Goal: Transaction & Acquisition: Purchase product/service

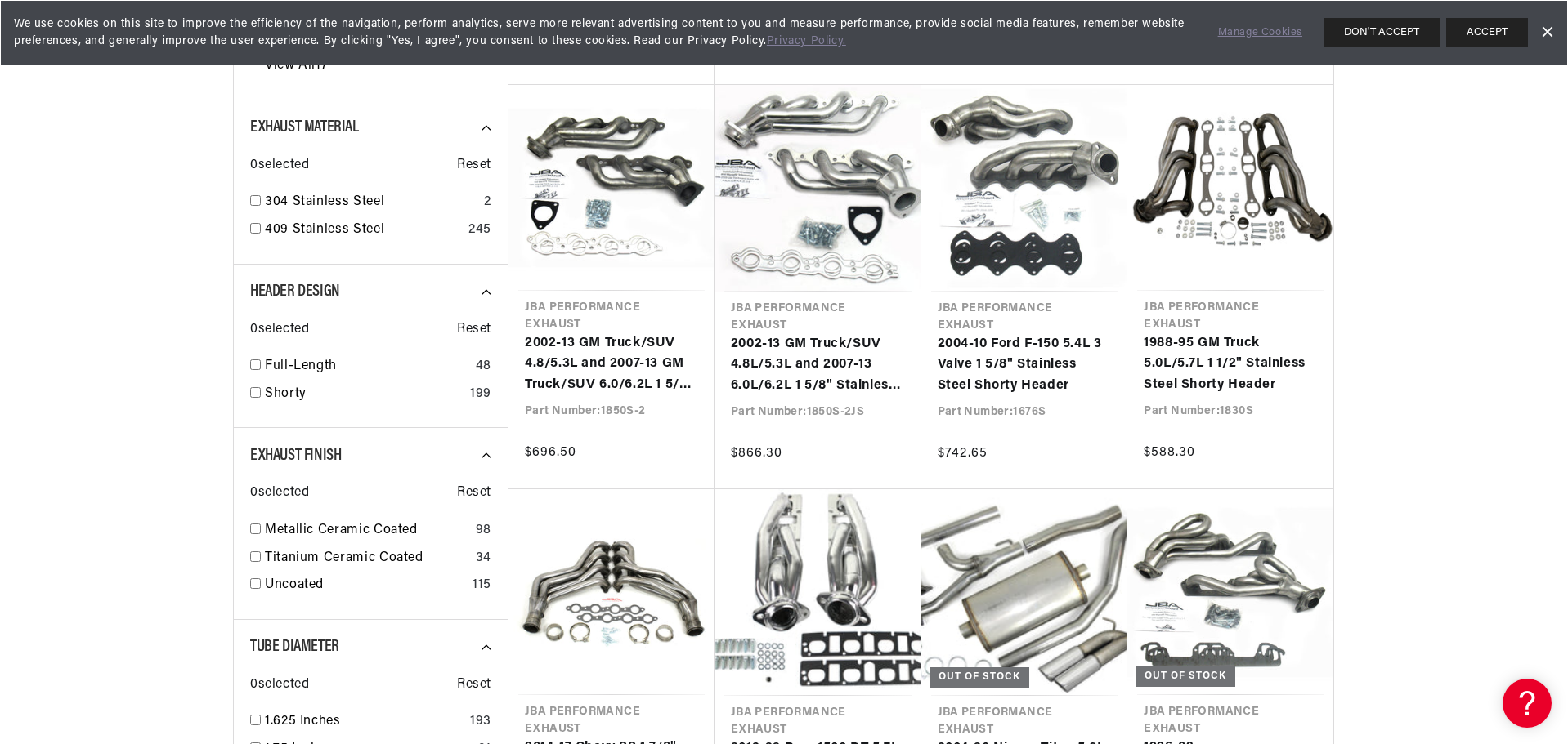
scroll to position [980, 0]
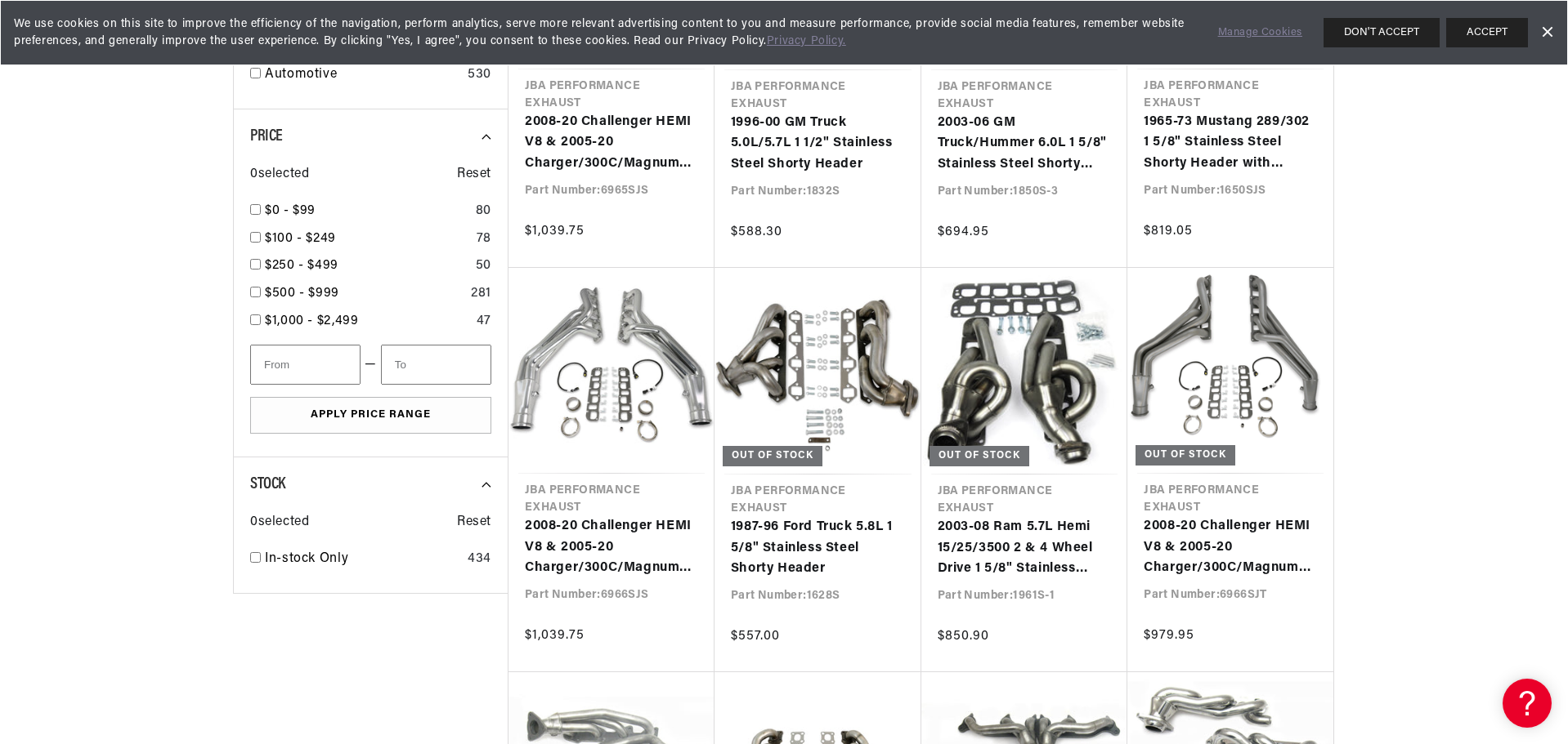
scroll to position [2042, 0]
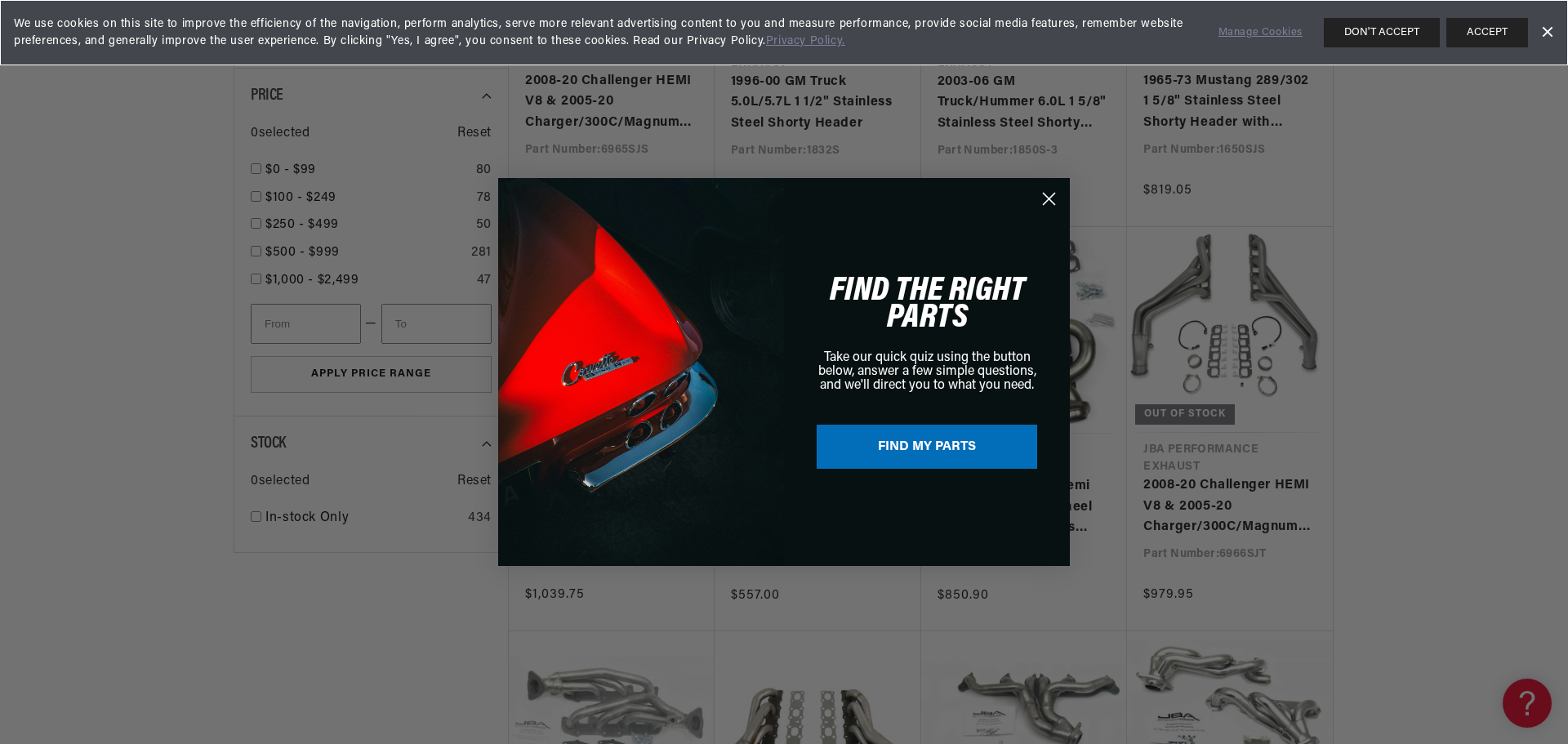
click at [1053, 208] on circle "Close dialog" at bounding box center [1048, 199] width 27 height 27
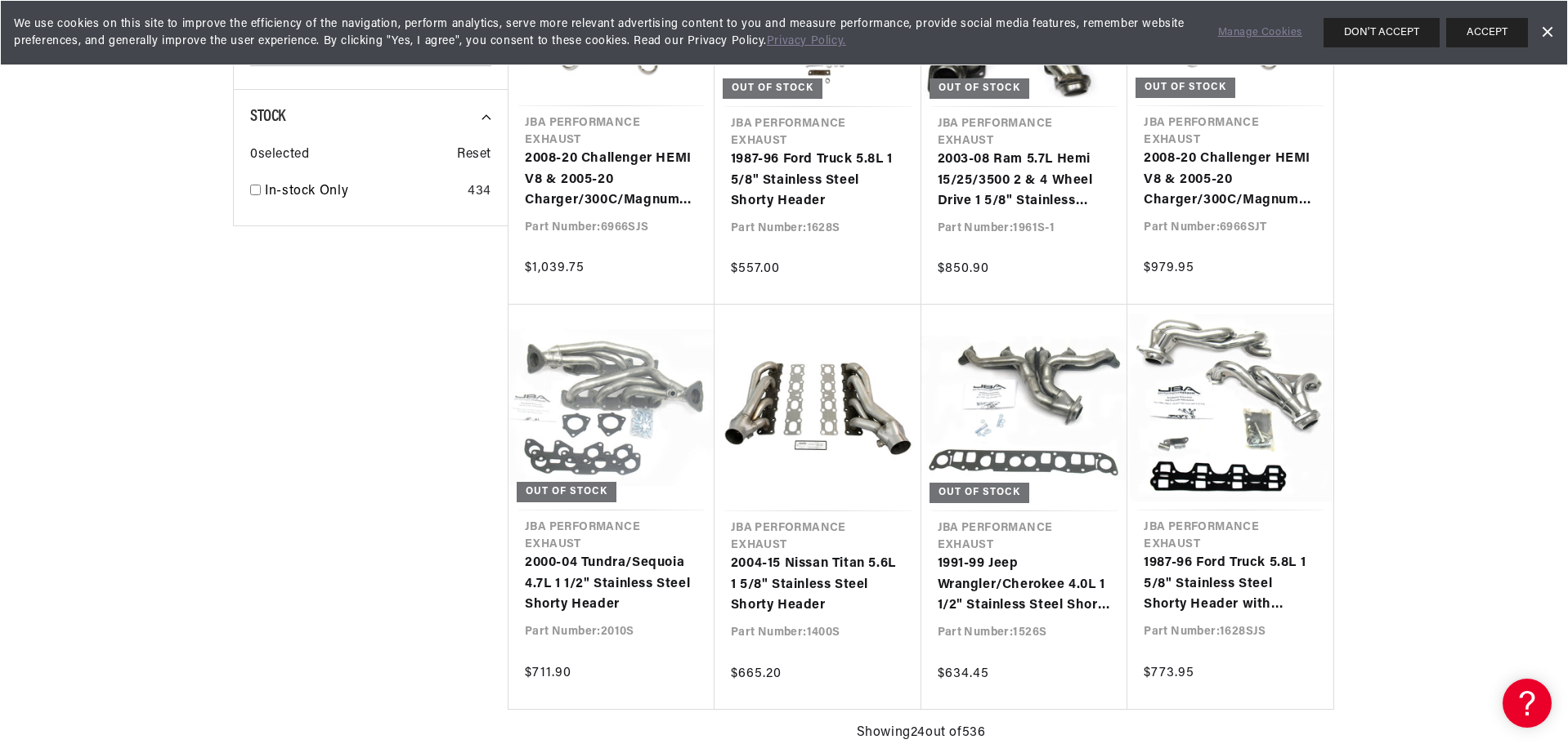
scroll to position [0, 495]
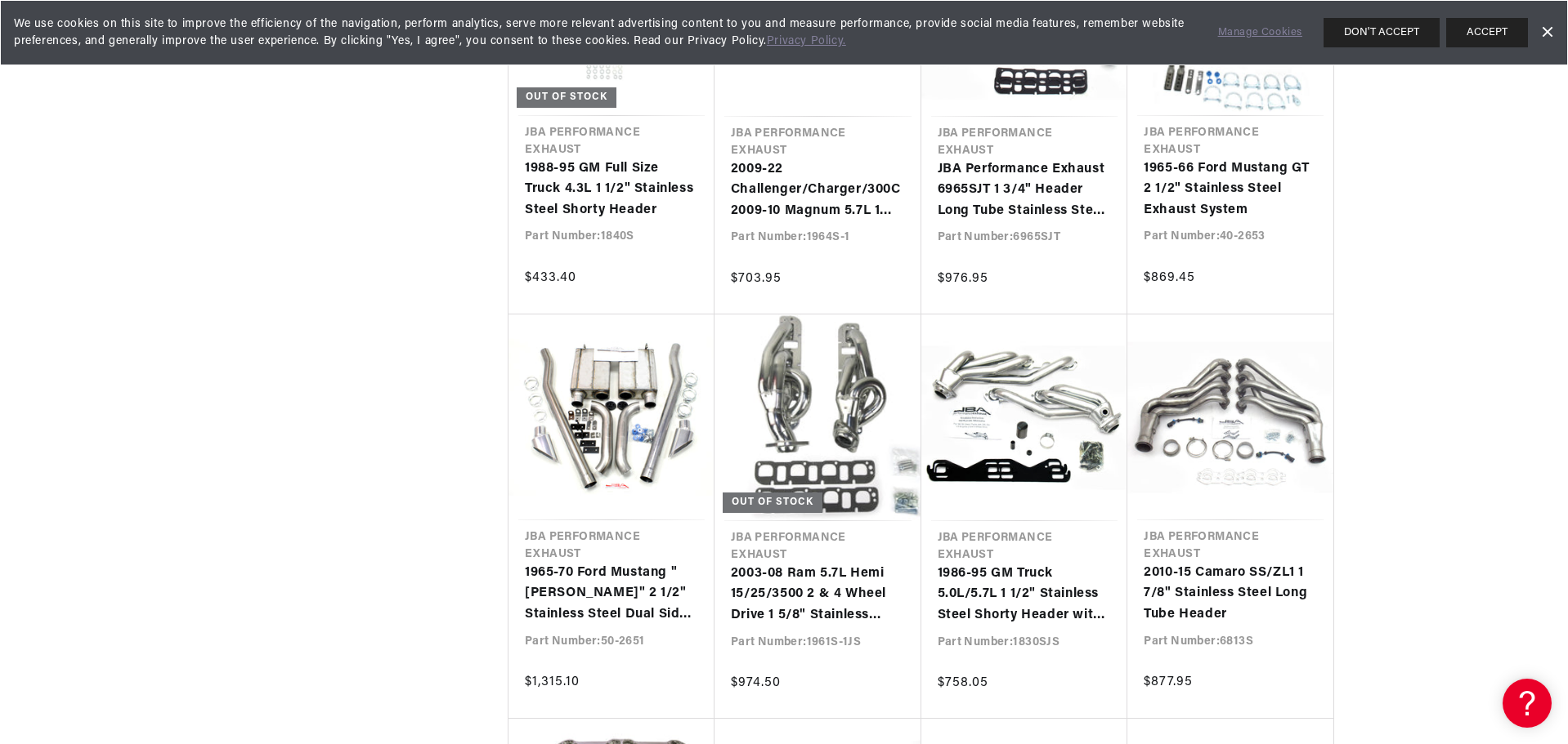
scroll to position [4411, 0]
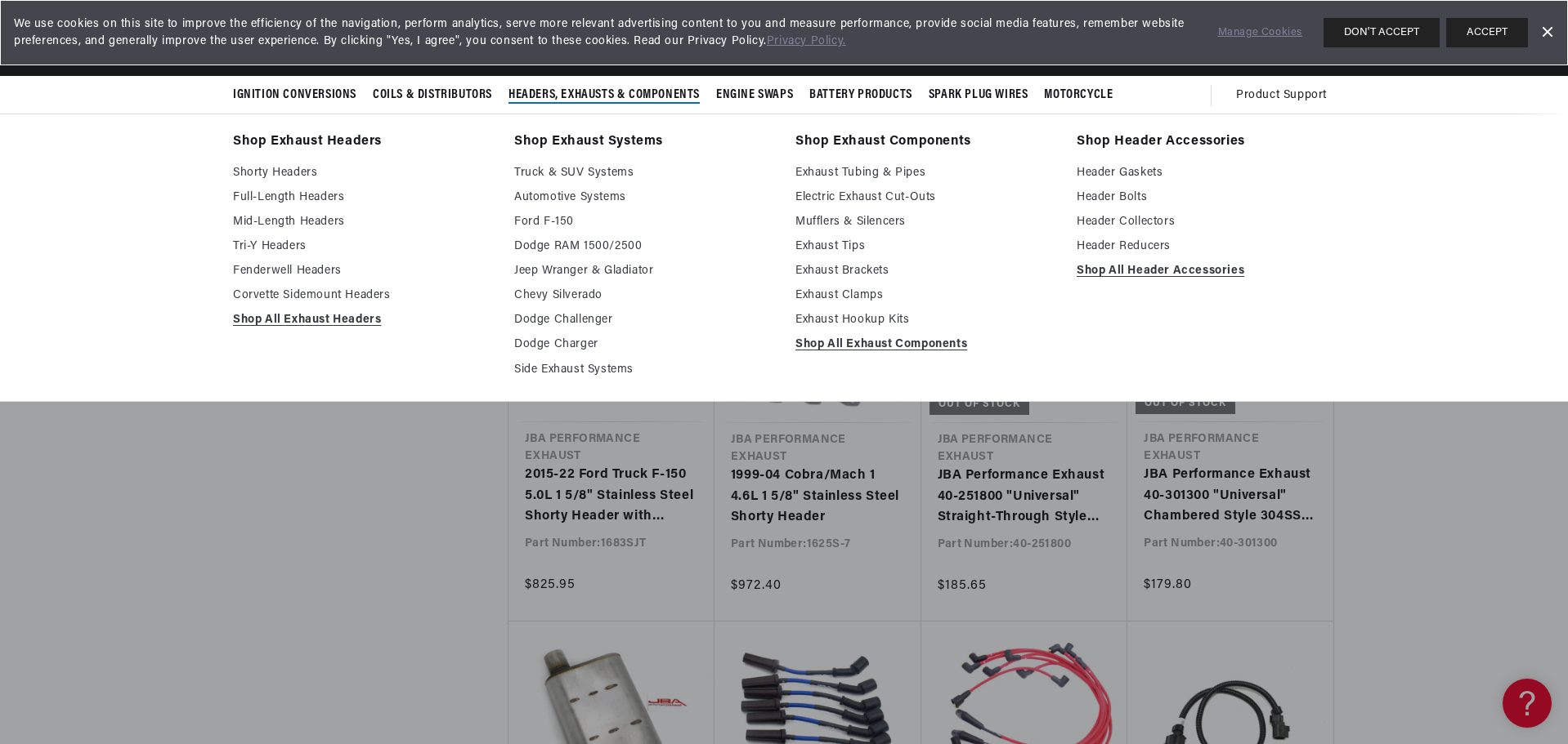
click at [577, 93] on span "Headers, Exhausts & Components" at bounding box center [604, 95] width 191 height 17
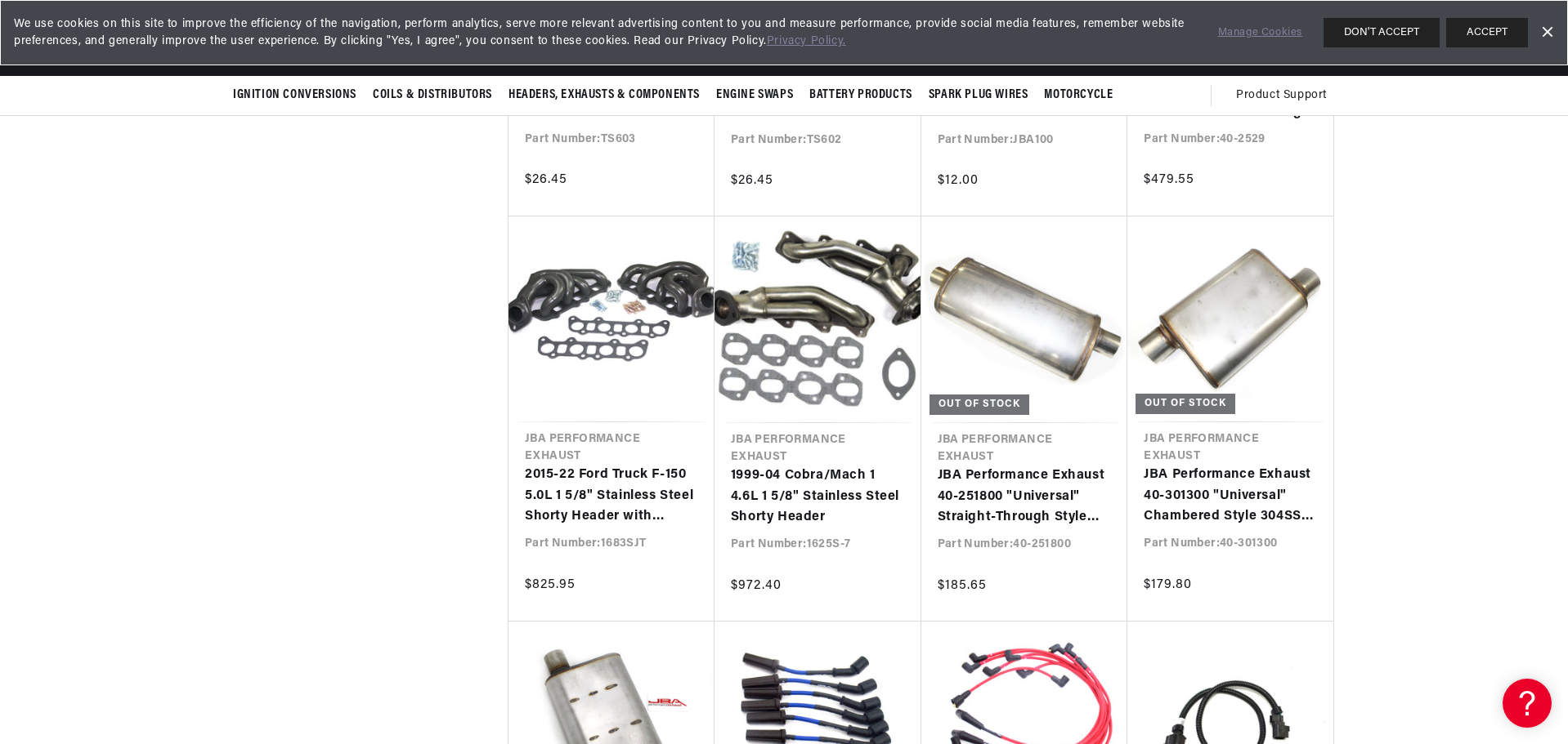
click at [1551, 32] on link "Dismiss Banner" at bounding box center [1546, 33] width 24 height 24
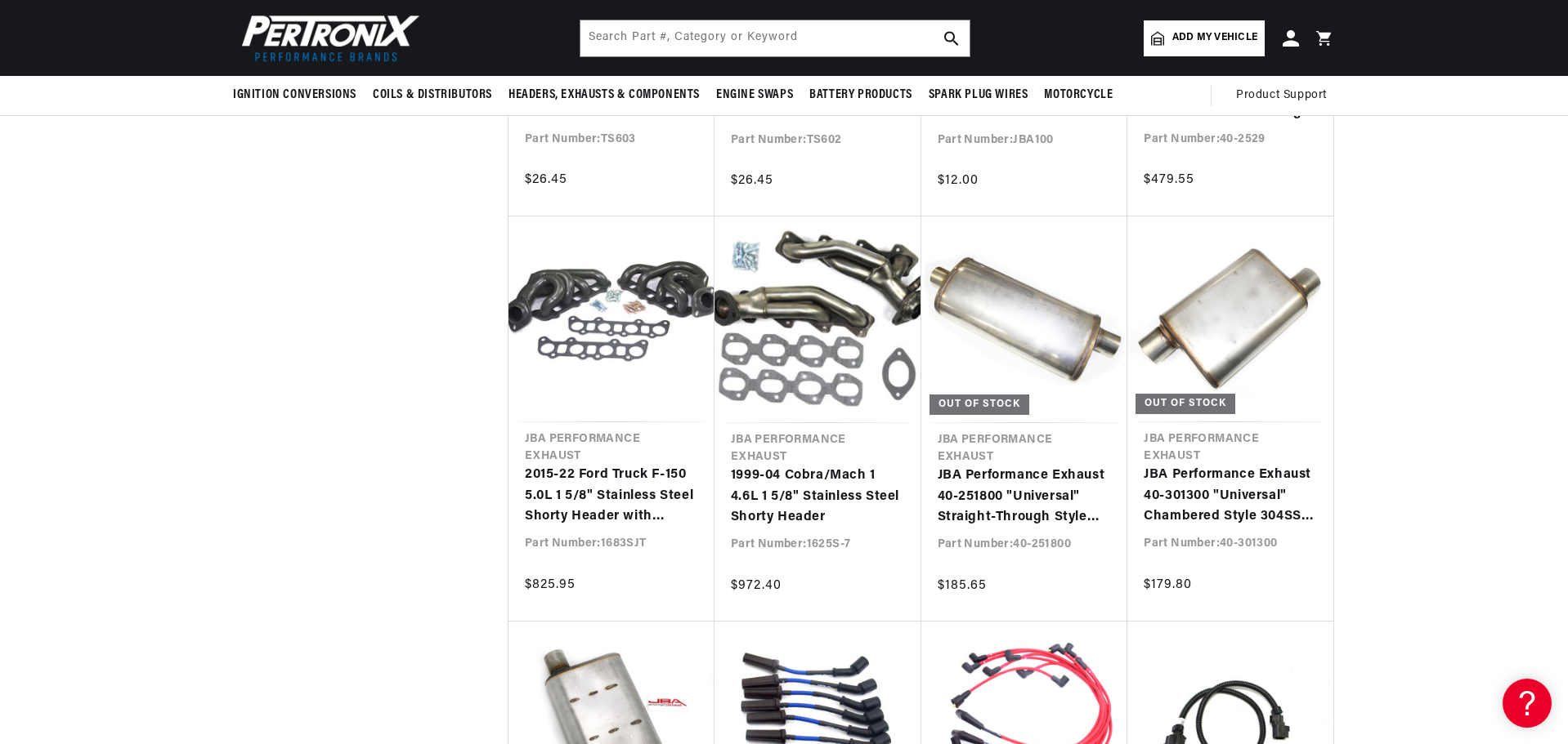
click at [1164, 46] on link "Add my vehicle" at bounding box center [1203, 38] width 121 height 36
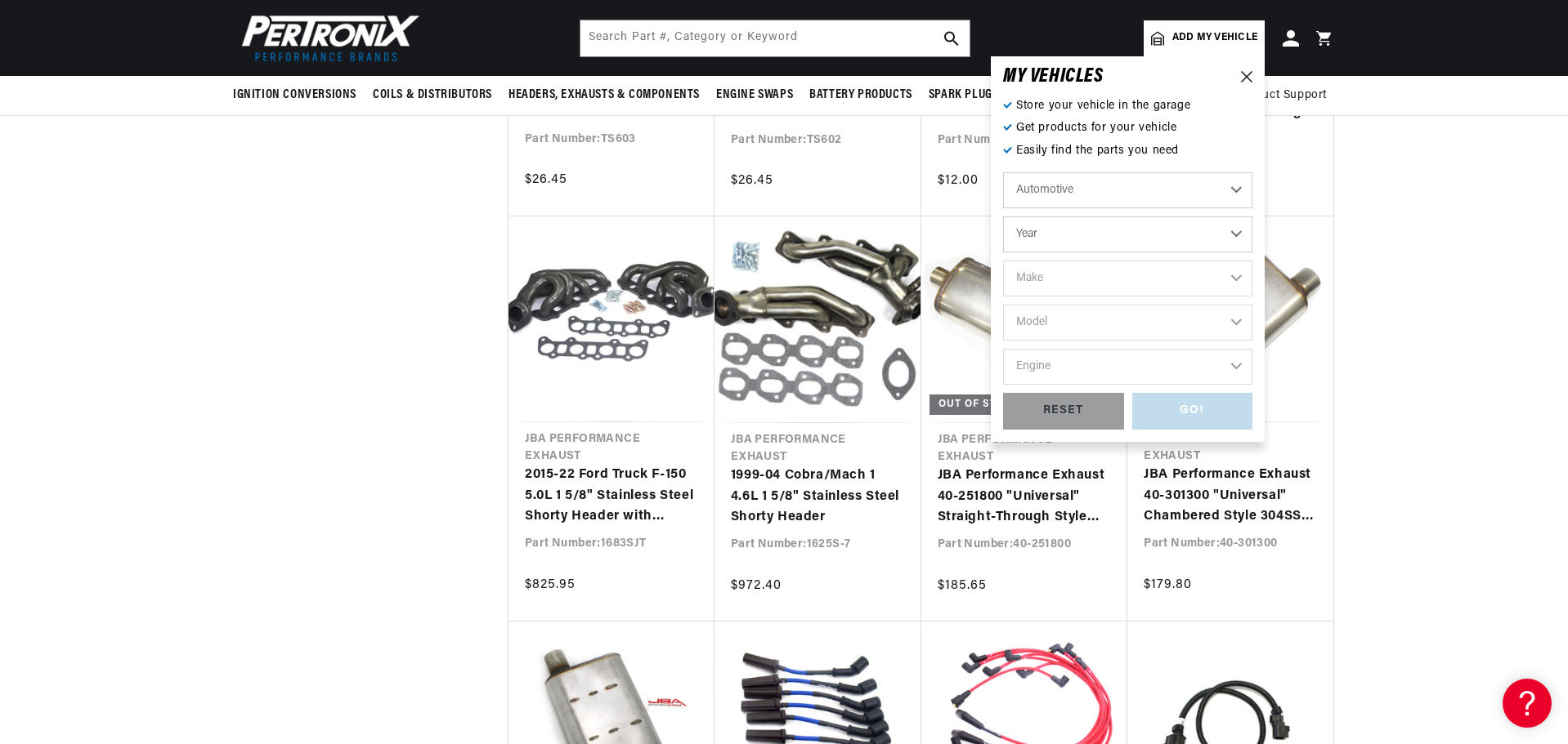
click at [1124, 230] on select "Year 2026 2025 2024 2023 2022 2021 2020 2019 2018 2017 2016 2015 2014 2013 2012…" at bounding box center [1128, 234] width 249 height 36
select select "2006"
click at [1003, 216] on select "Year 2026 2025 2024 2023 2022 2021 2020 2019 2018 2017 2016 2015 2014 2013 2012…" at bounding box center [1128, 234] width 249 height 36
select select "2006"
click at [1064, 229] on select "2026 2025 2024 2023 2022 2021 2020 2019 2018 2017 2016 2015 2014 2013 2012 2011…" at bounding box center [1128, 234] width 249 height 36
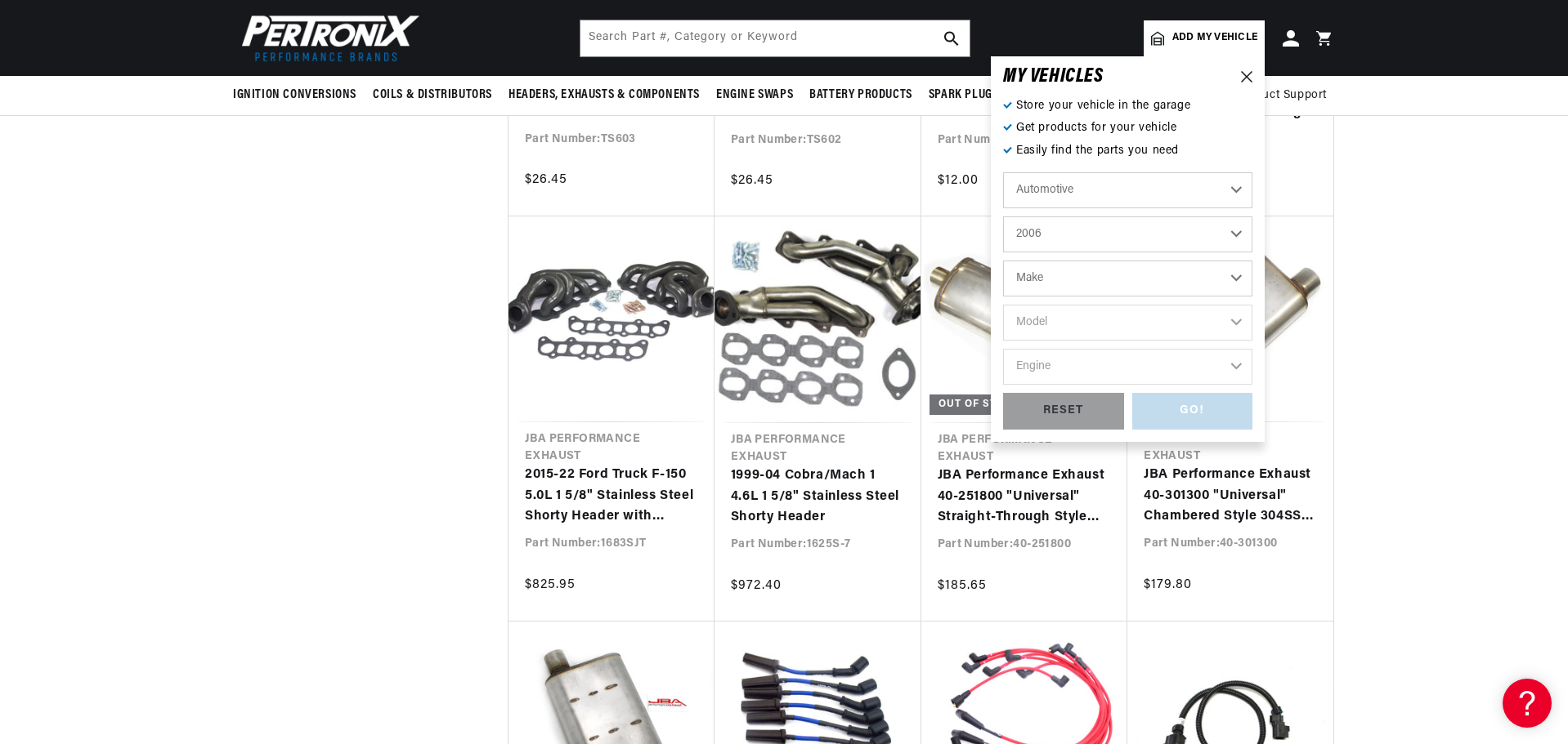
click at [1064, 229] on select "2026 2025 2024 2023 2022 2021 2020 2019 2018 2017 2016 2015 2014 2013 2012 2011…" at bounding box center [1128, 234] width 249 height 36
click at [1082, 275] on select "Make Avanti Buick Cadillac Chevrolet Chrysler Dodge Ford GMC Hummer Isuzu Jeep …" at bounding box center [1128, 278] width 249 height 36
select select "Toyota"
click at [1003, 260] on select "Make Avanti Buick Cadillac Chevrolet Chrysler Dodge Ford GMC Hummer Isuzu Jeep …" at bounding box center [1128, 278] width 249 height 36
select select "Toyota"
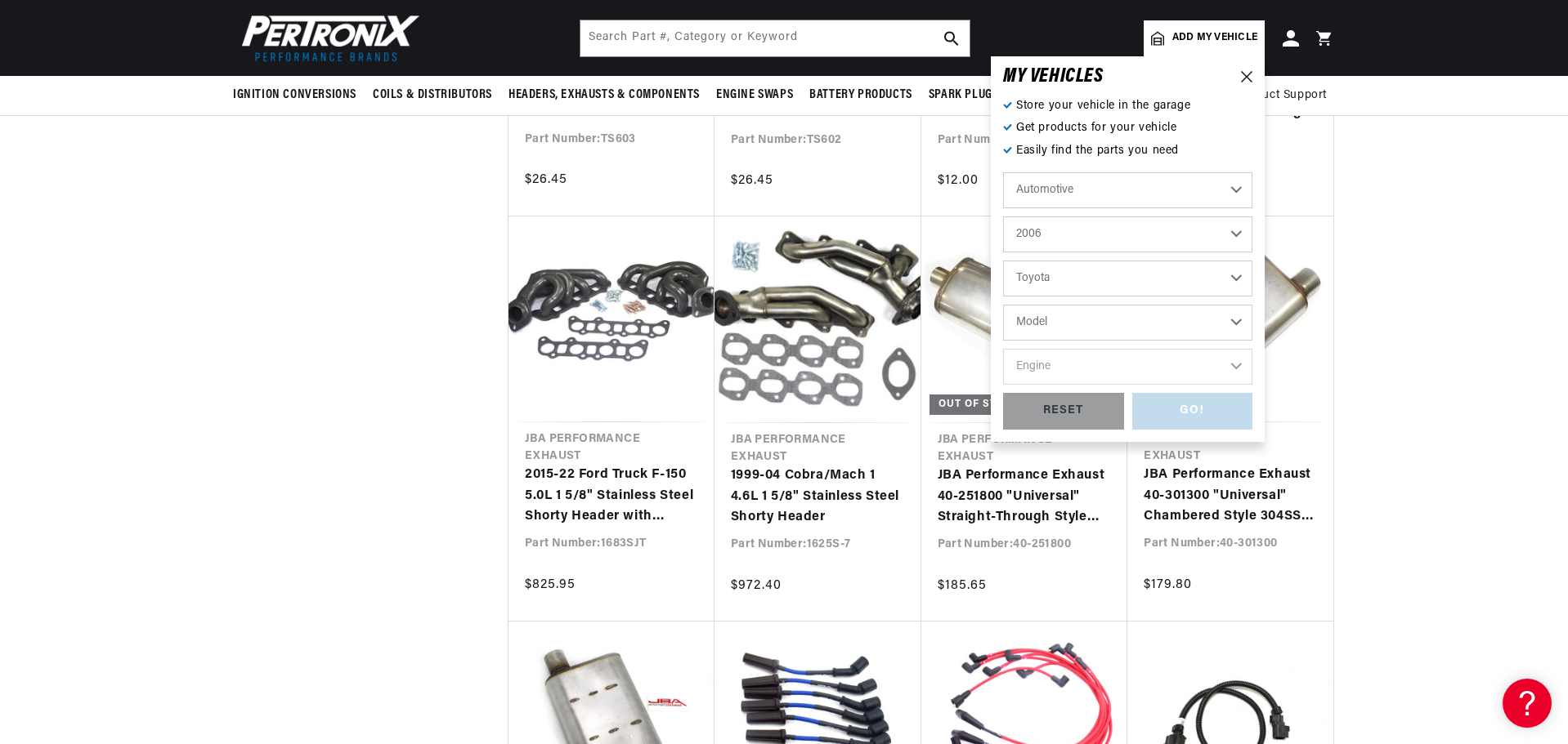
click at [1120, 311] on select "Model 4Runner Sequoia Tacoma Tundra" at bounding box center [1128, 322] width 249 height 36
select select "Sequoia"
click at [1003, 305] on select "Model 4Runner Sequoia Tacoma Tundra" at bounding box center [1128, 322] width 249 height 36
select select "Sequoia"
click at [1096, 374] on select "Engine 4.7L" at bounding box center [1128, 366] width 249 height 36
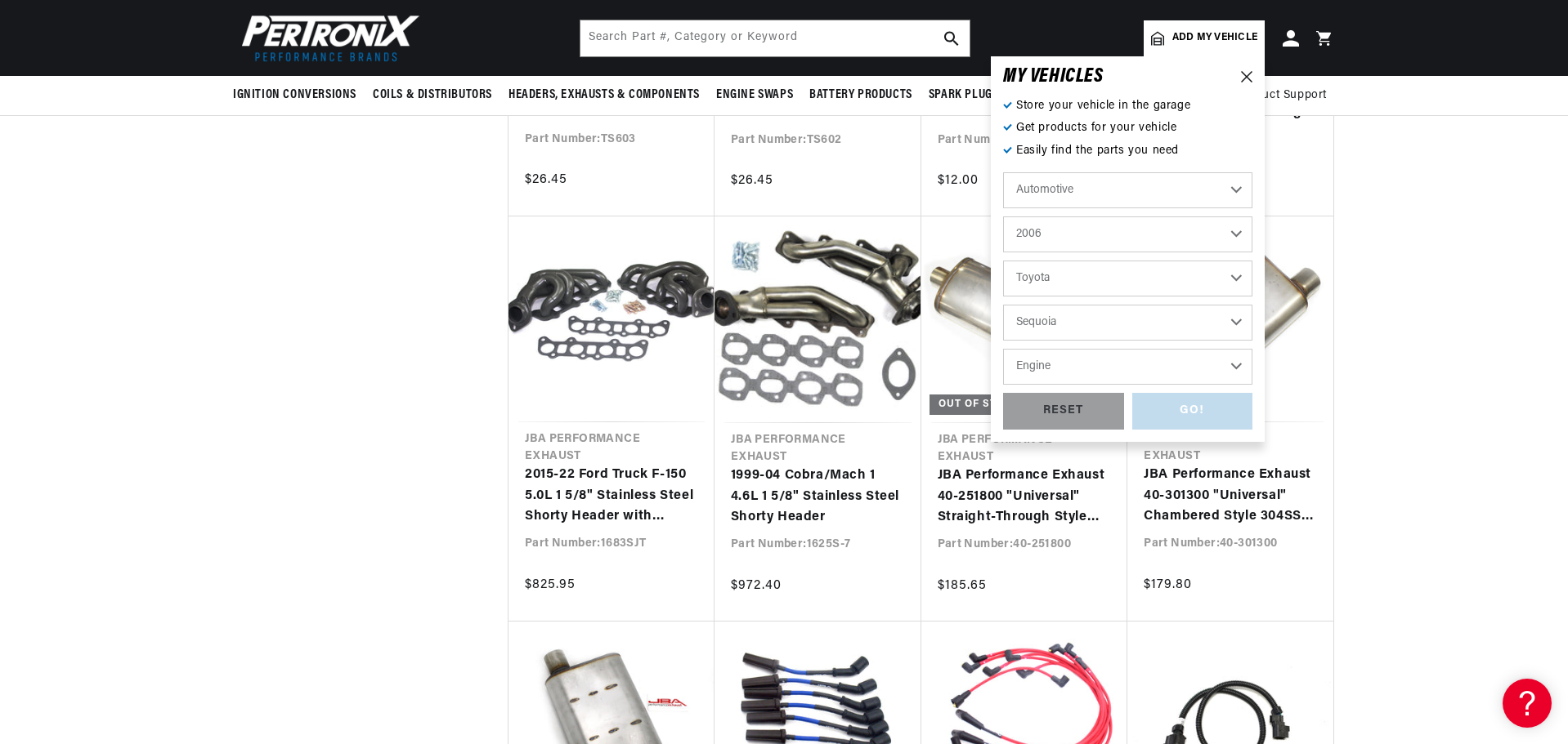
select select "4.7L"
click at [1003, 349] on select "Engine 4.7L" at bounding box center [1128, 366] width 249 height 36
select select "4.7L"
click at [1169, 411] on div "GO!" at bounding box center [1192, 412] width 121 height 36
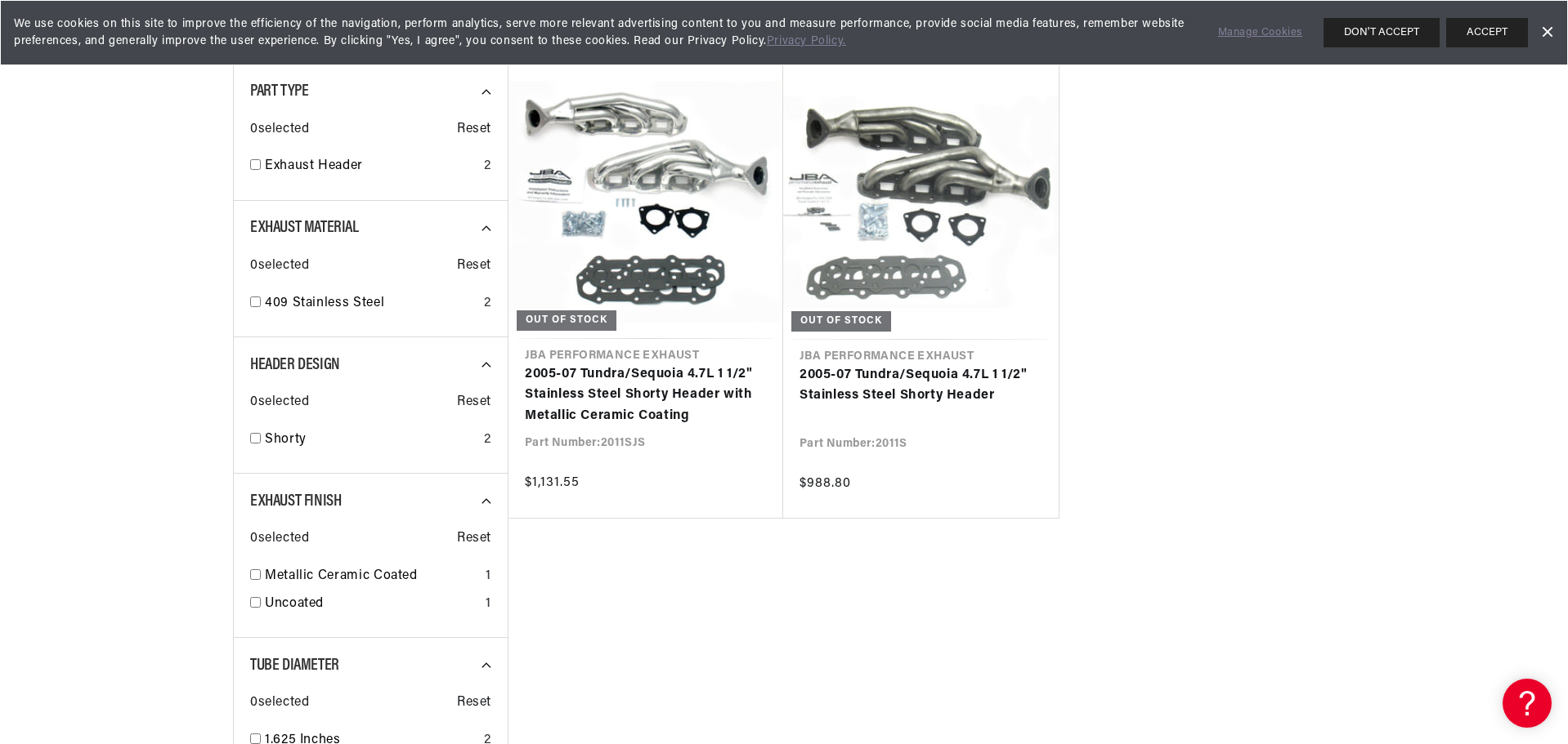
scroll to position [245, 0]
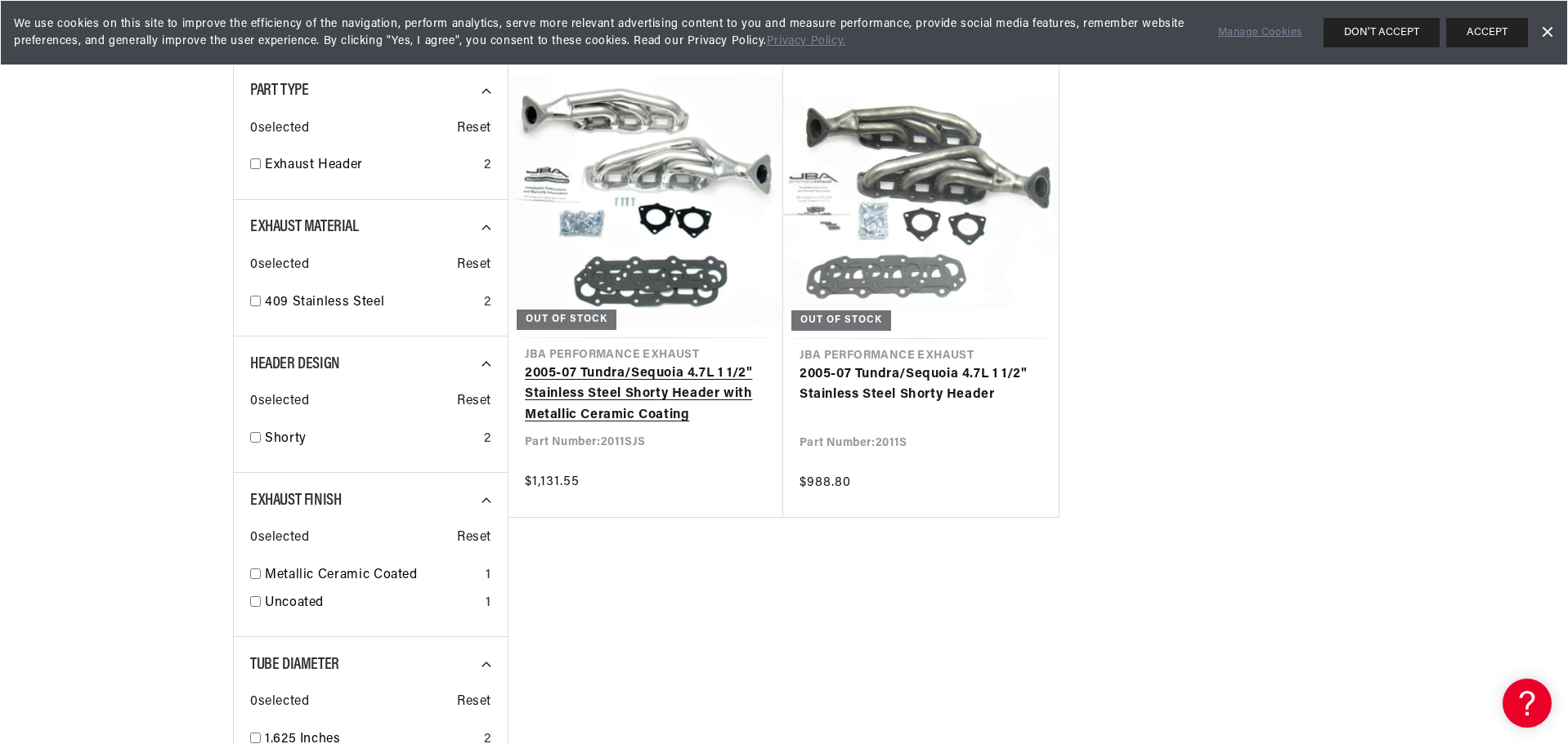
click at [644, 403] on link "2005-07 Tundra/Sequoia 4.7L 1 1/2" Stainless Steel Shorty Header with Metallic …" at bounding box center [645, 395] width 242 height 63
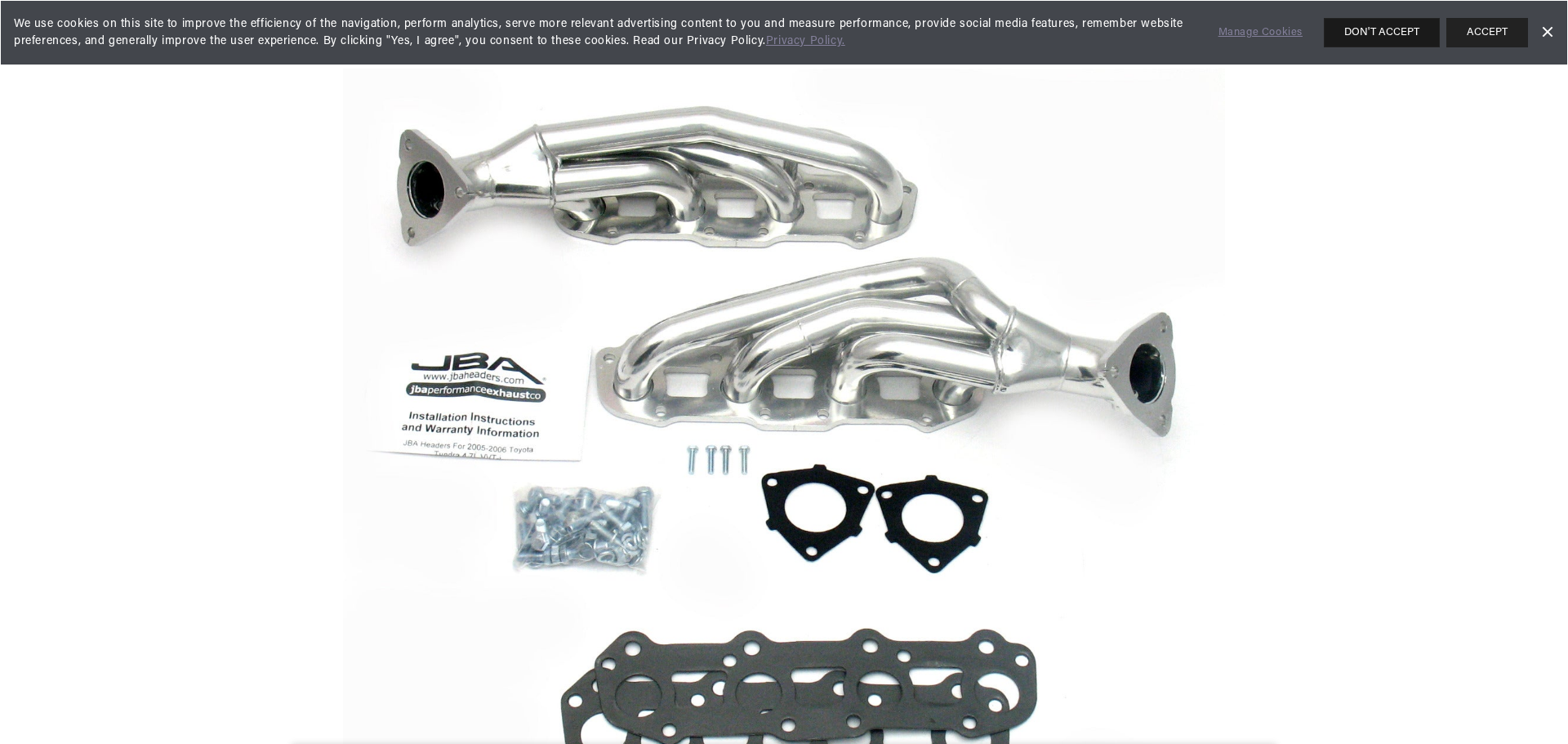
click at [1418, 31] on button "DON'T ACCEPT" at bounding box center [1381, 33] width 116 height 30
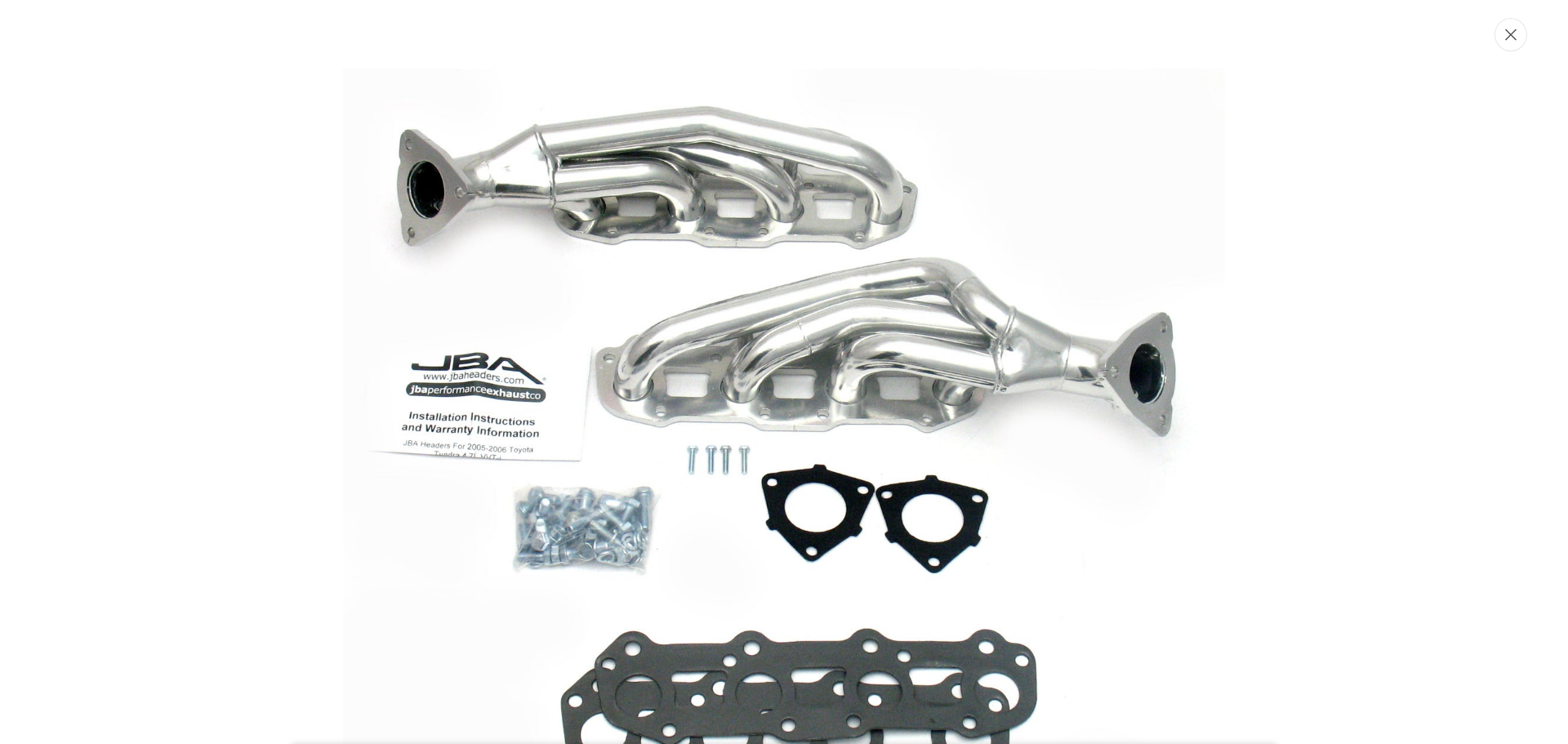
click at [1519, 46] on button "Close" at bounding box center [1511, 35] width 33 height 34
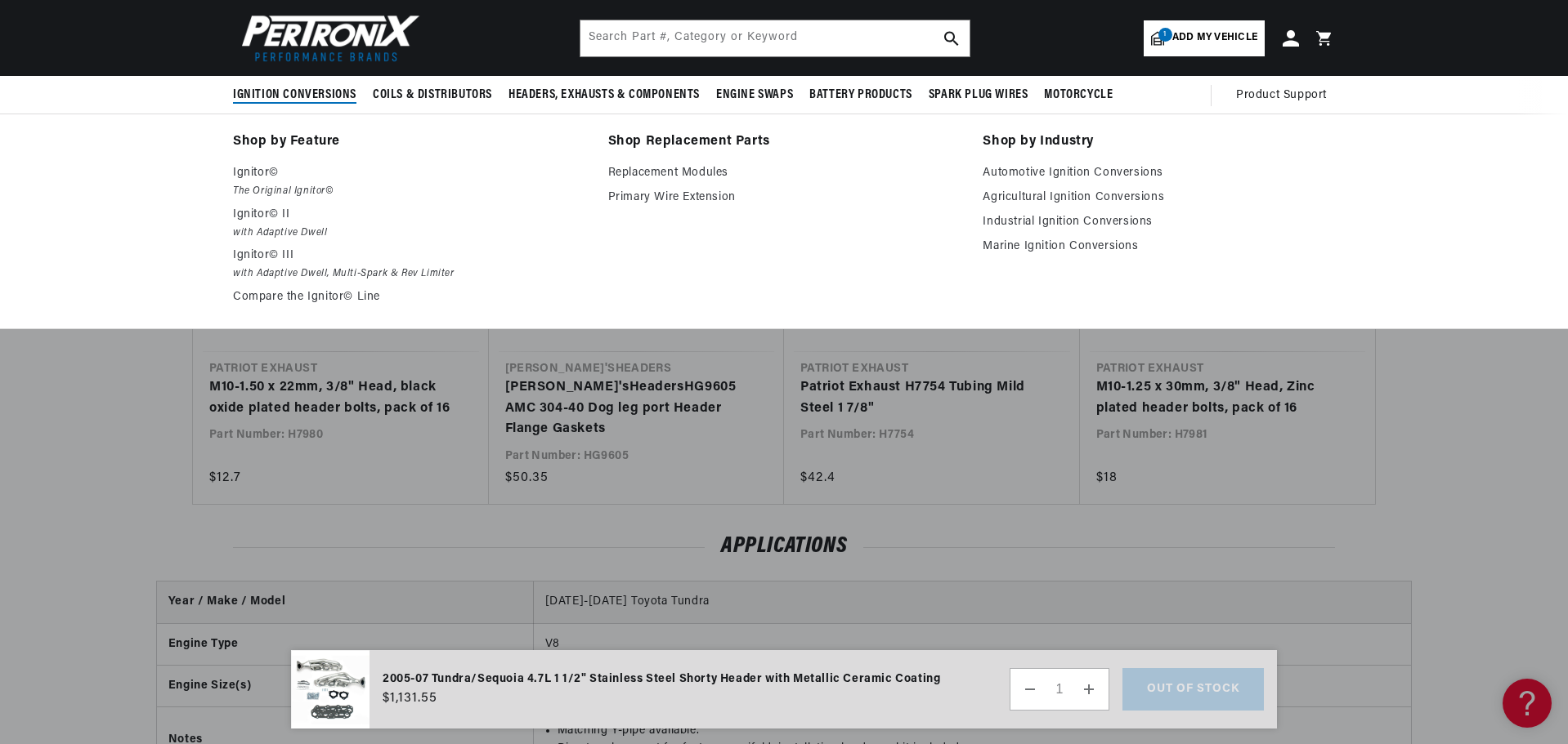
scroll to position [1695, 0]
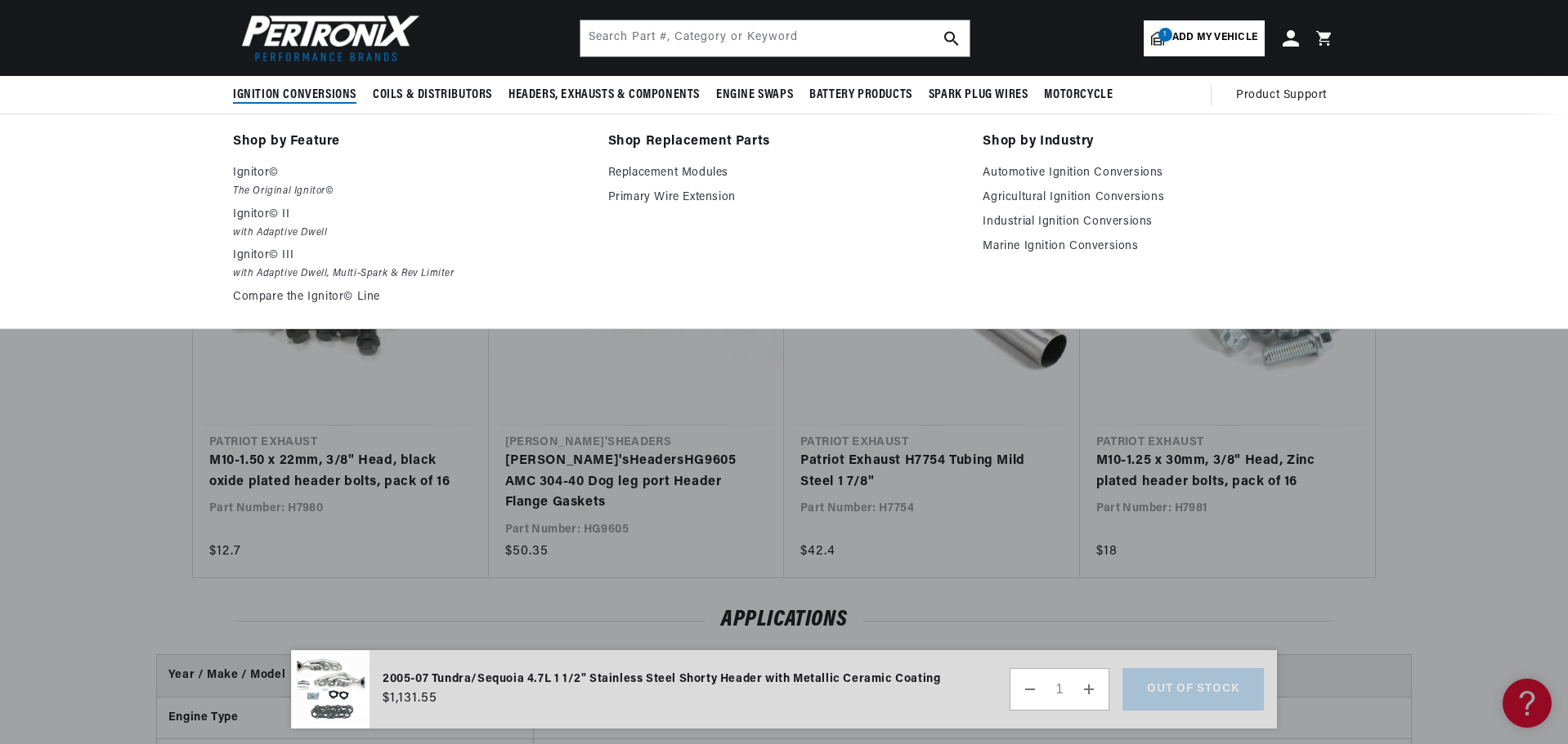
click at [351, 319] on div "Shop by Feature Ignitor© The Original Ignitor© Ignitor© II with Adaptive Dwell …" at bounding box center [784, 221] width 1568 height 215
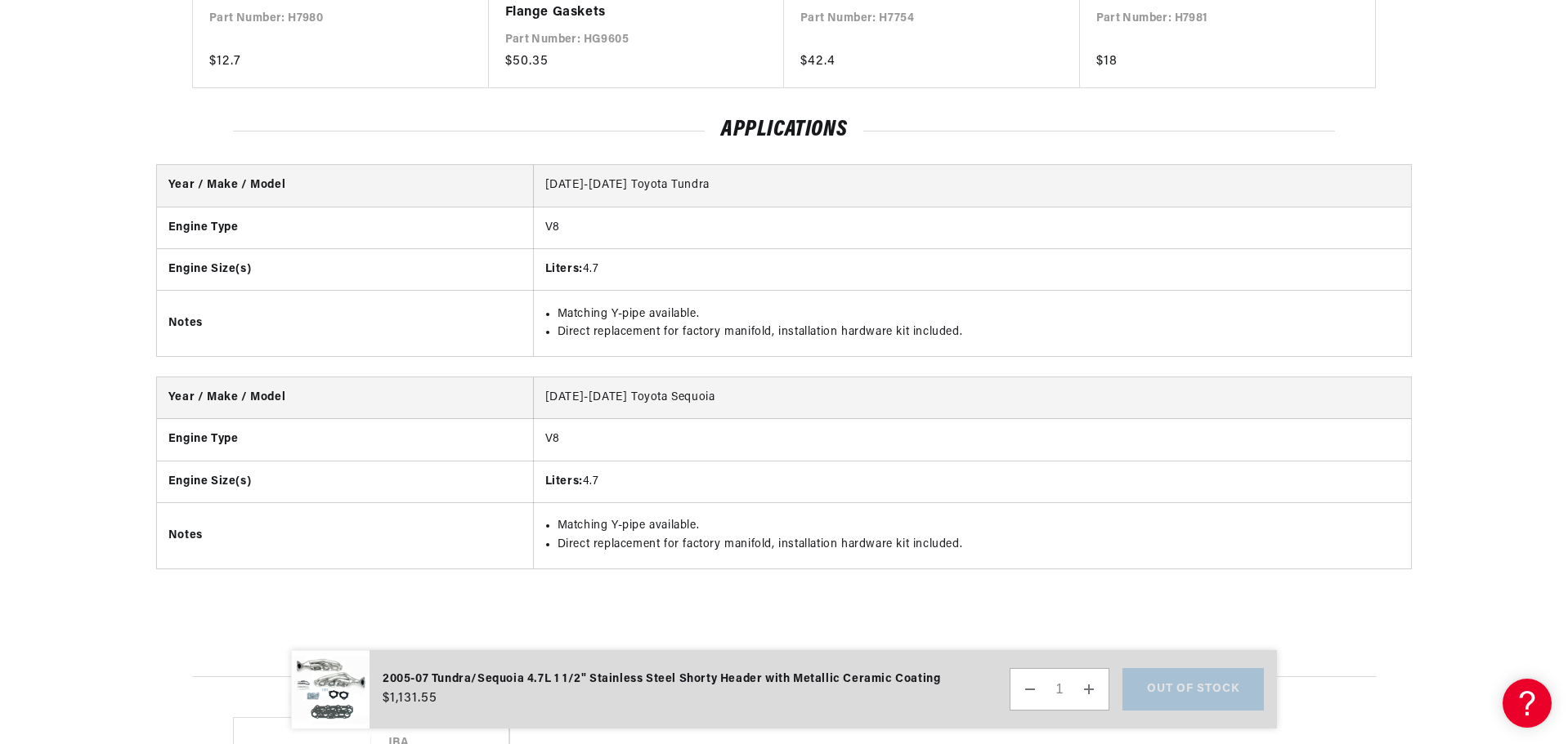
scroll to position [0, 495]
